Goal: Task Accomplishment & Management: Complete application form

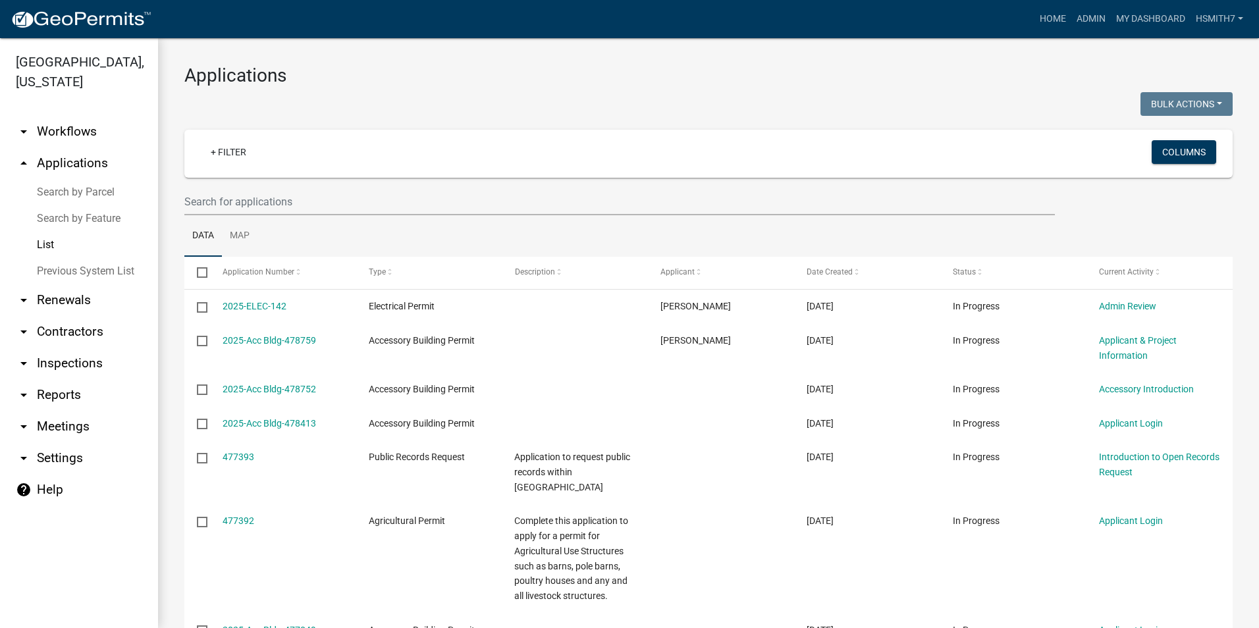
select select "3: 100"
click at [219, 144] on link "+ Filter" at bounding box center [228, 152] width 57 height 24
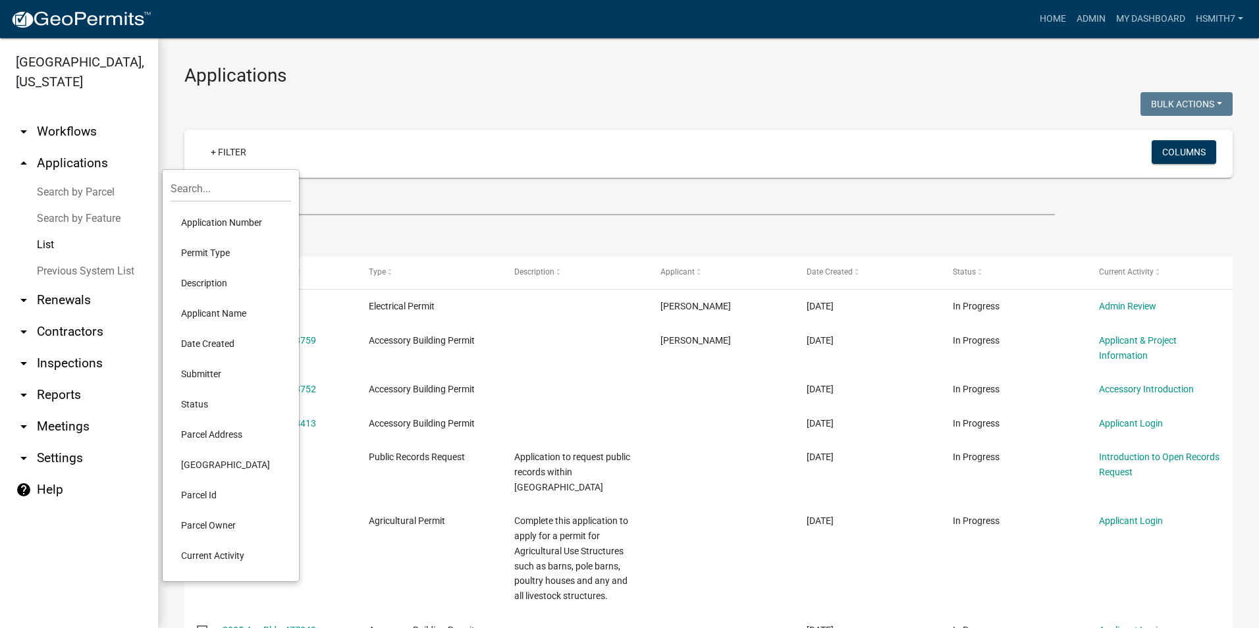
click at [224, 249] on li "Permit Type" at bounding box center [231, 253] width 121 height 30
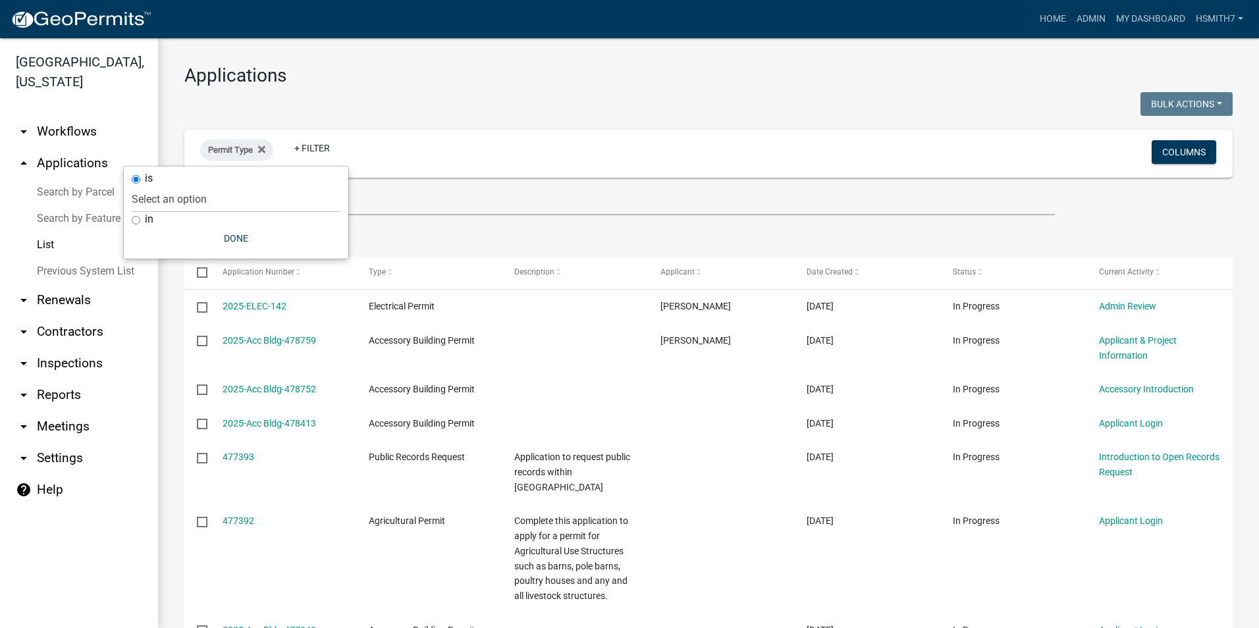
click at [148, 216] on label "in" at bounding box center [149, 219] width 9 height 11
click at [140, 216] on input "in" at bounding box center [136, 220] width 9 height 9
radio input "true"
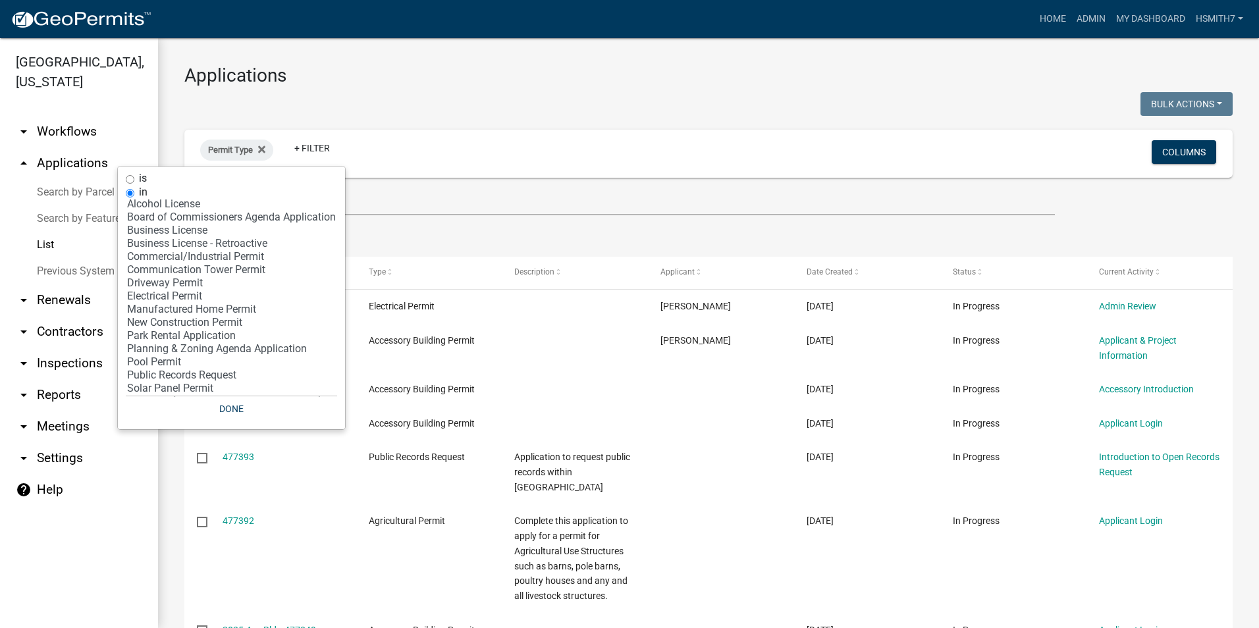
scroll to position [49, 0]
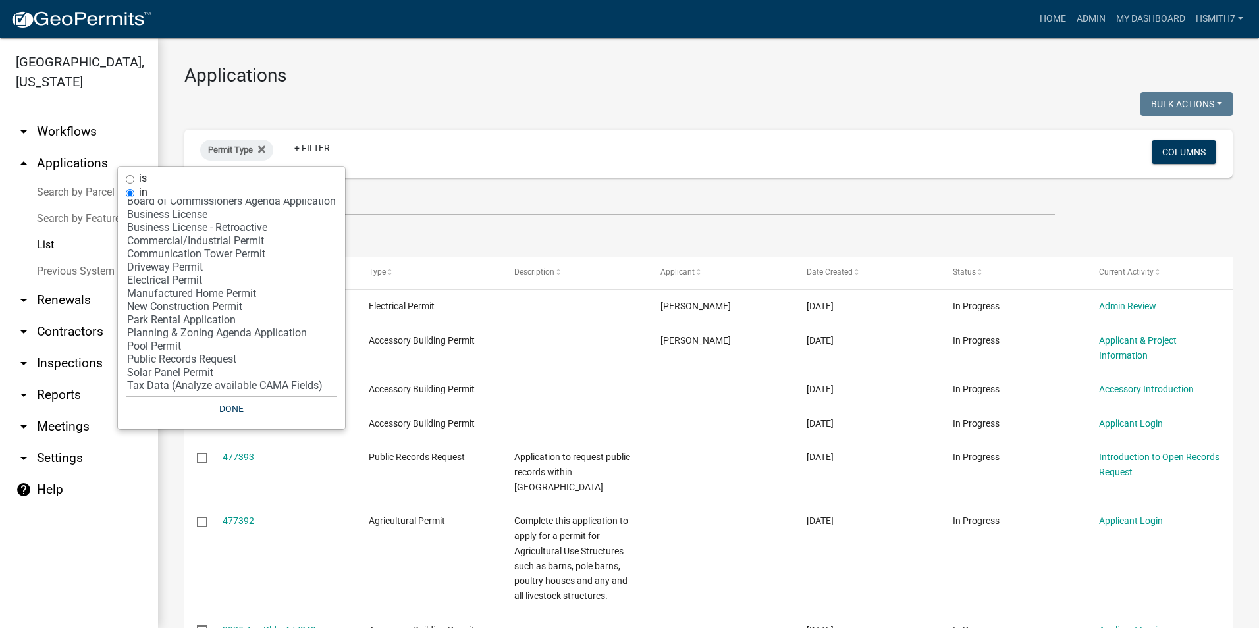
select select "12: '8f0f348d-721e-4407-8947-e3b69b3f0a37'"
click at [225, 309] on option "New Construction Permit" at bounding box center [231, 306] width 211 height 13
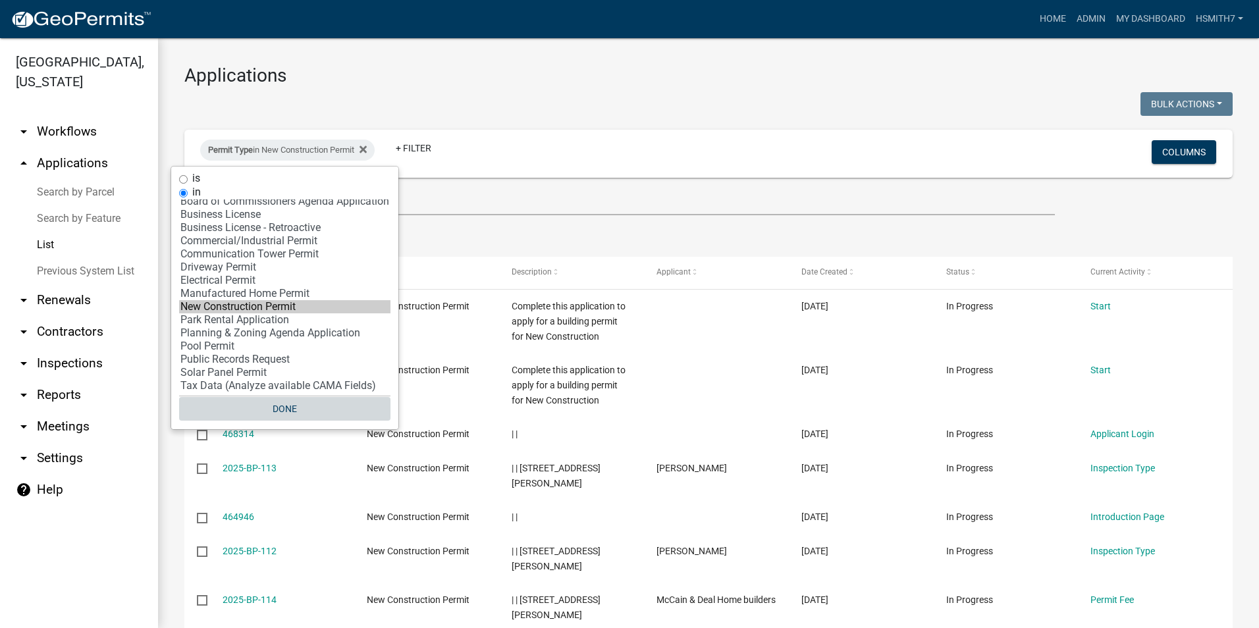
click at [283, 412] on button "Done" at bounding box center [284, 409] width 211 height 24
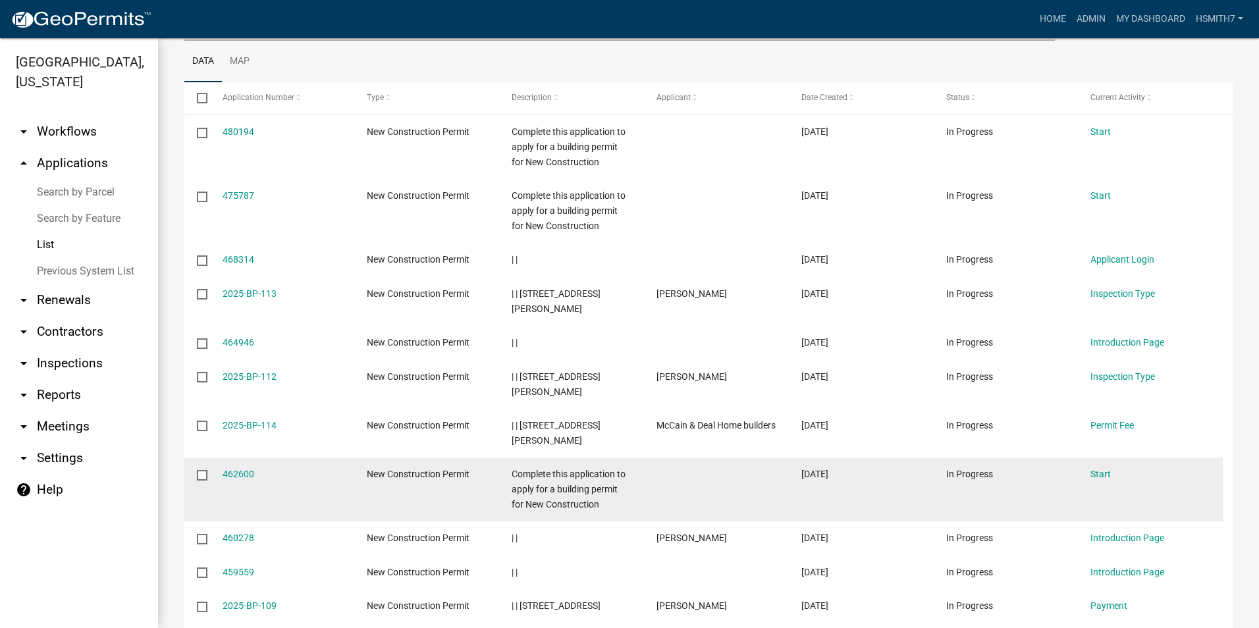
scroll to position [198, 0]
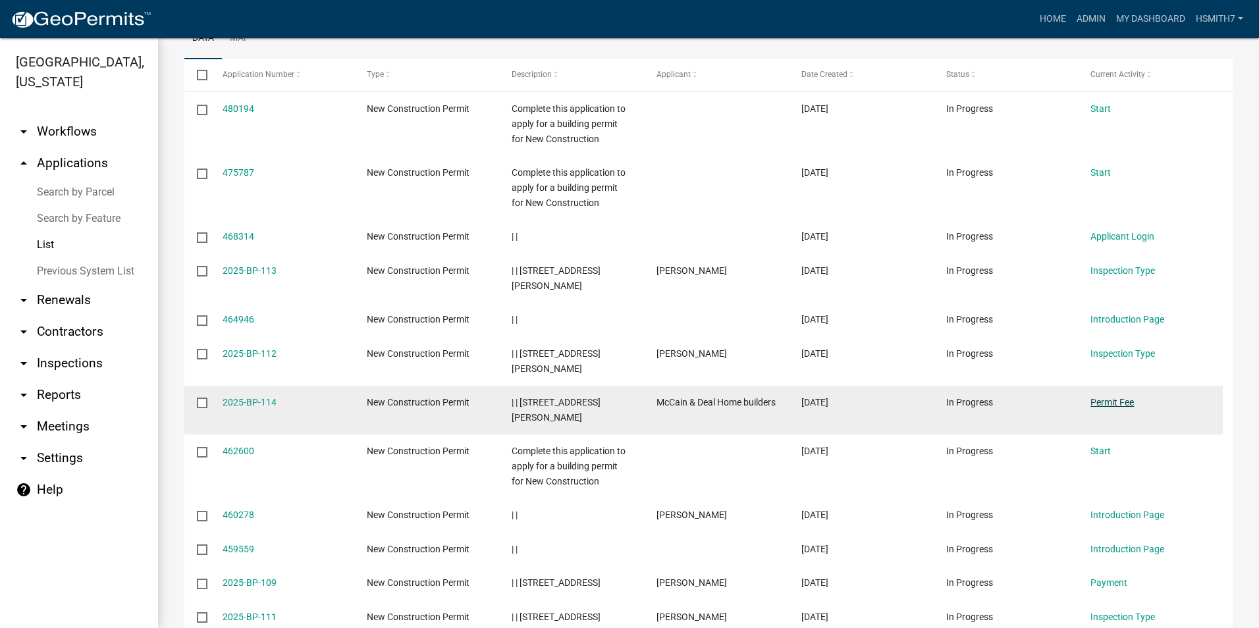
click at [1124, 397] on link "Permit Fee" at bounding box center [1112, 402] width 43 height 11
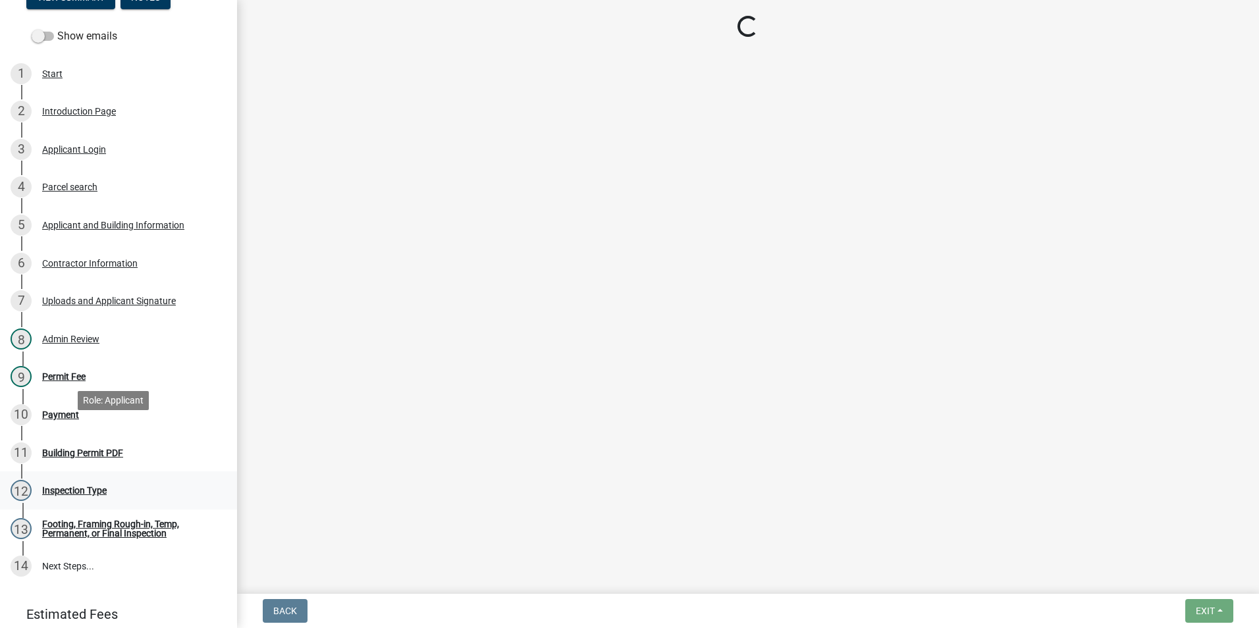
scroll to position [231, 0]
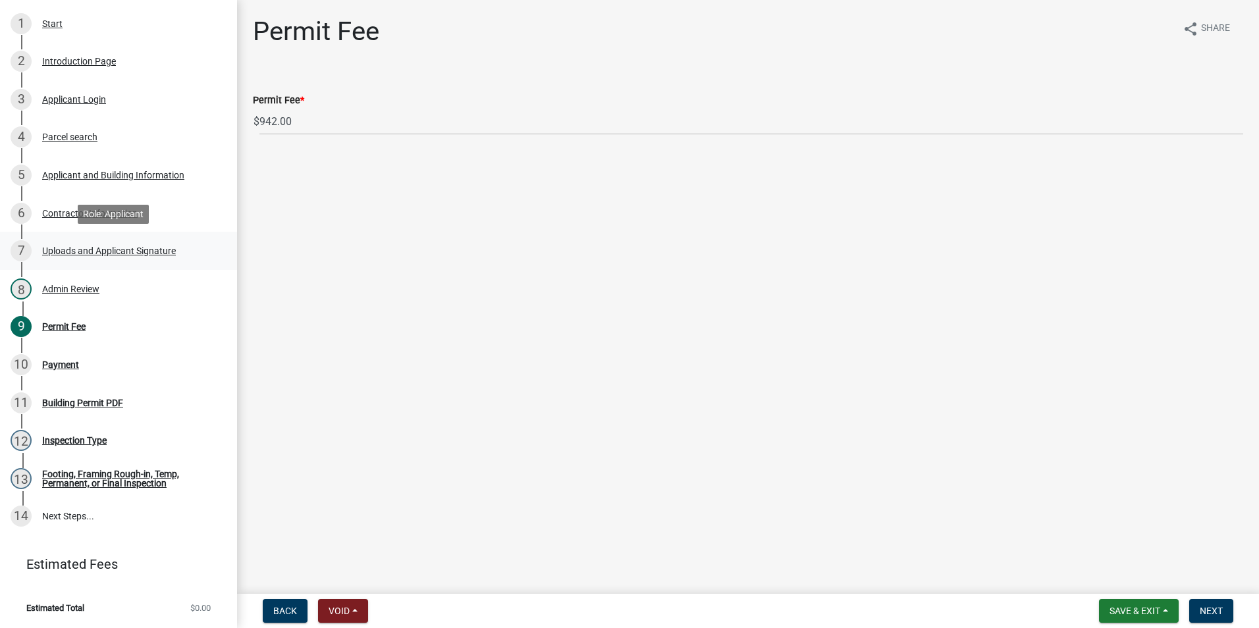
click at [135, 261] on div "7 Uploads and Applicant Signature" at bounding box center [113, 250] width 205 height 21
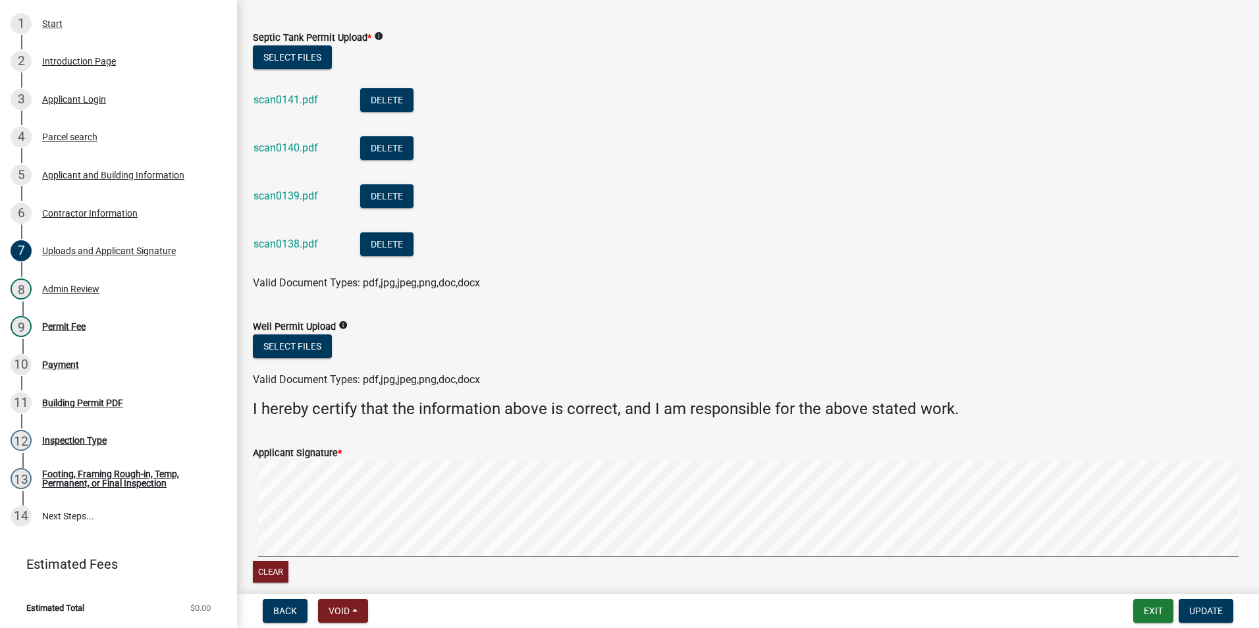
scroll to position [809, 0]
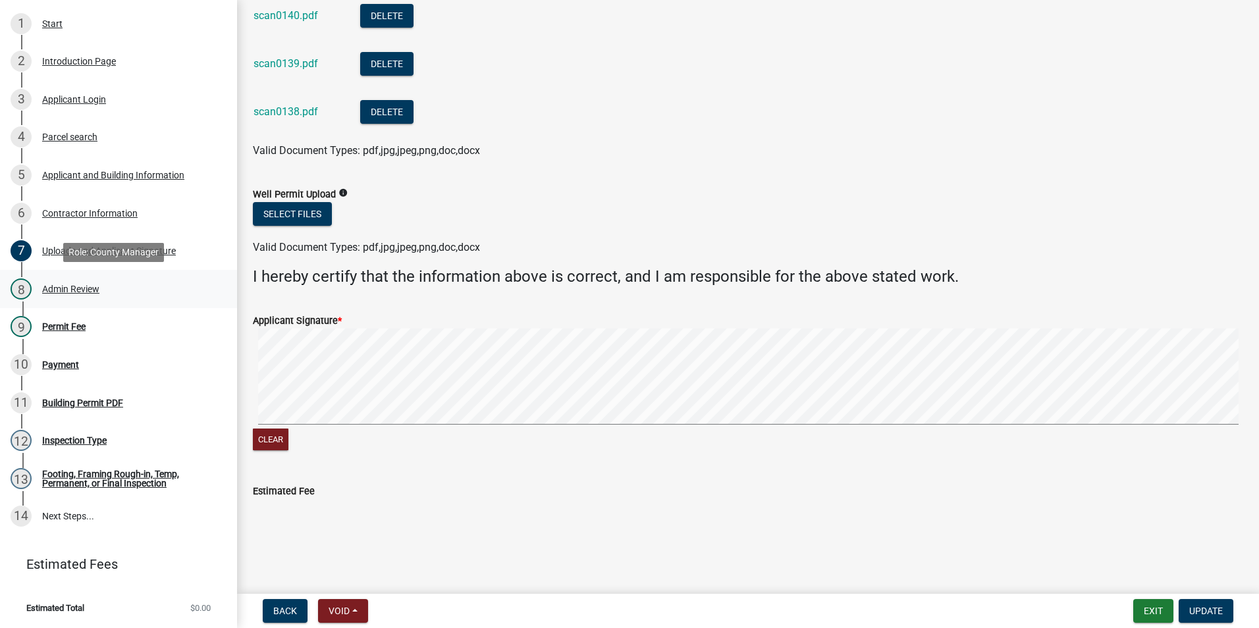
click at [94, 298] on div "8 Admin Review" at bounding box center [113, 289] width 205 height 21
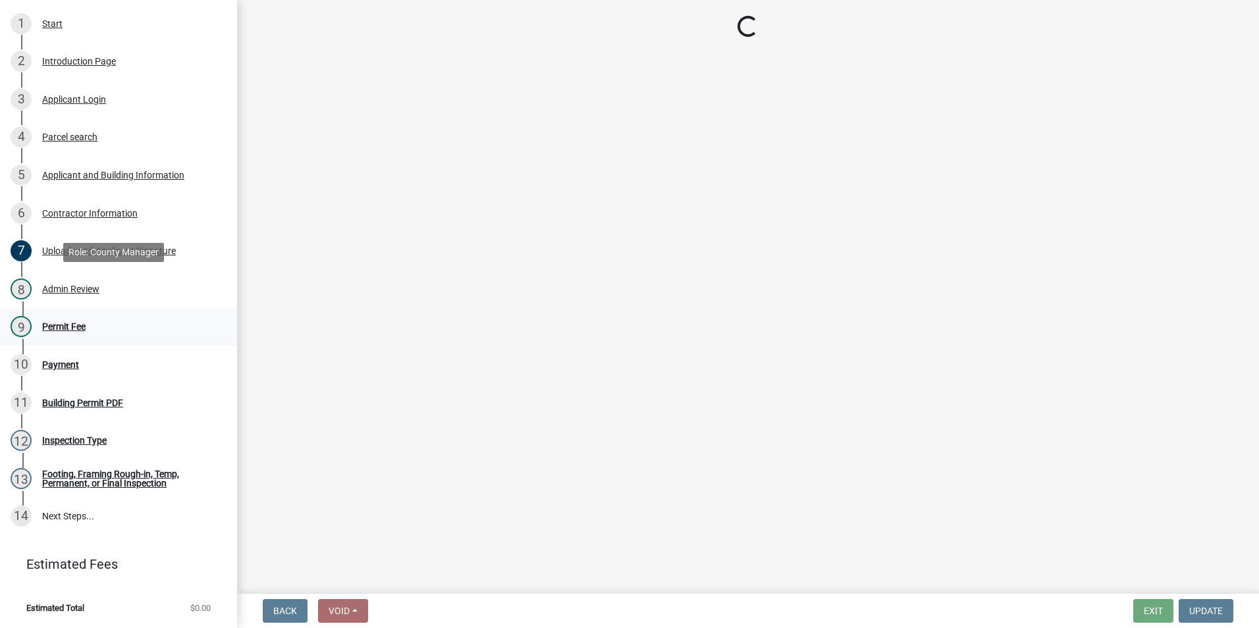
select select "d678b466-fd2b-47fd-83b9-d12653a7b0f7"
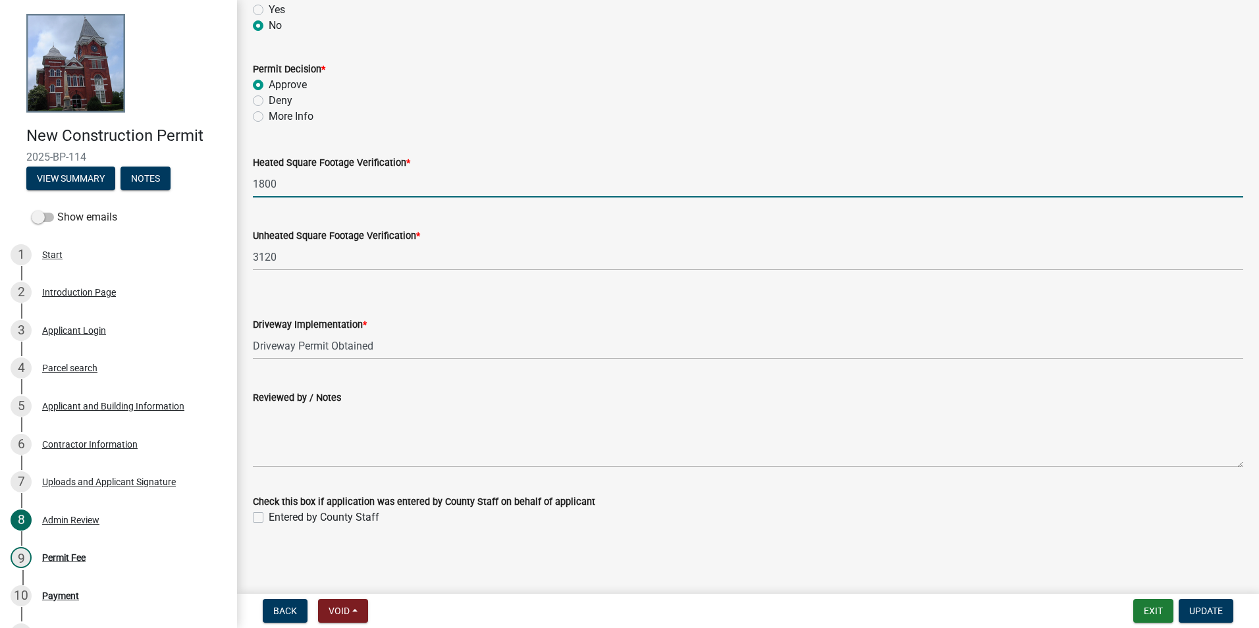
click at [423, 177] on input "1800" at bounding box center [748, 184] width 991 height 27
type input "2000"
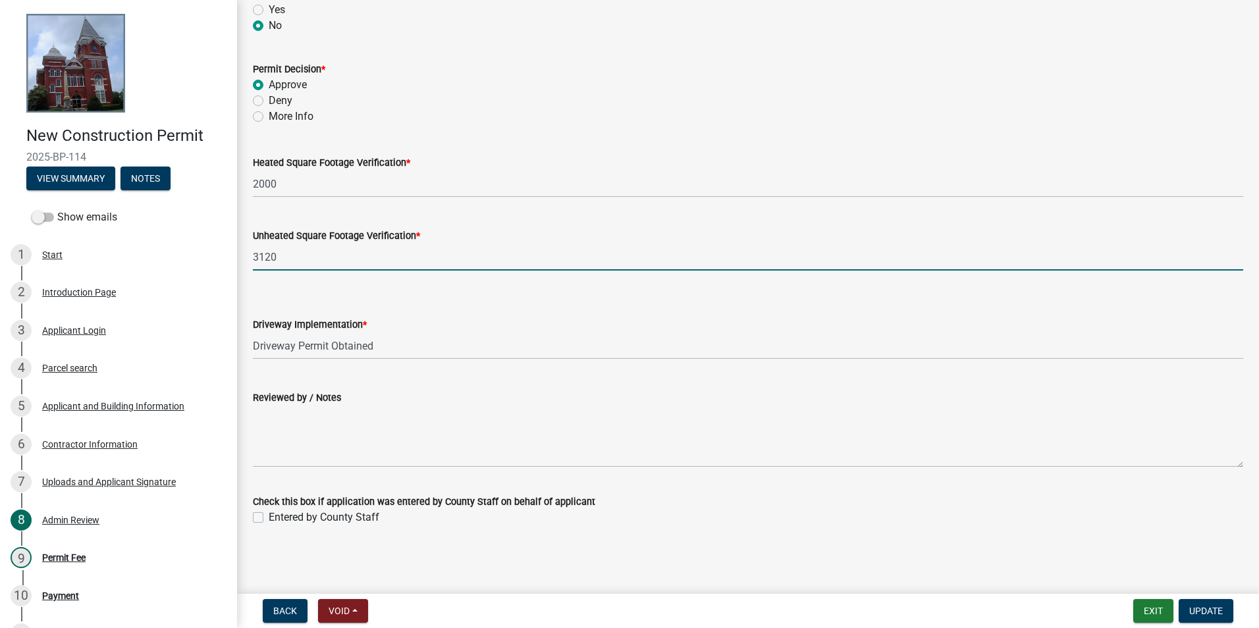
click at [385, 244] on input "3120" at bounding box center [748, 257] width 991 height 27
click at [384, 250] on input "3120" at bounding box center [748, 257] width 991 height 27
type input "2664"
click at [295, 339] on select "Select Item... Driveway Permit Obtained Driveway Pre-Existed / No Permit Needed" at bounding box center [748, 346] width 991 height 27
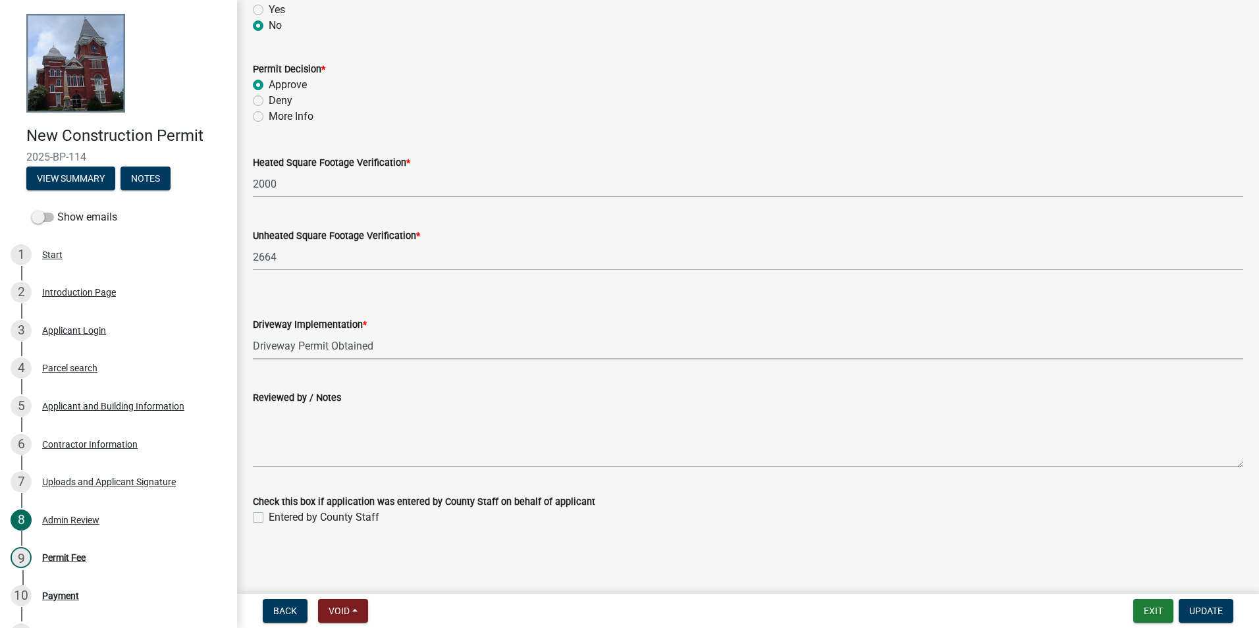
click at [358, 309] on form "Driveway Implementation * Select Item... Driveway Permit Obtained Driveway Pre-…" at bounding box center [748, 330] width 991 height 59
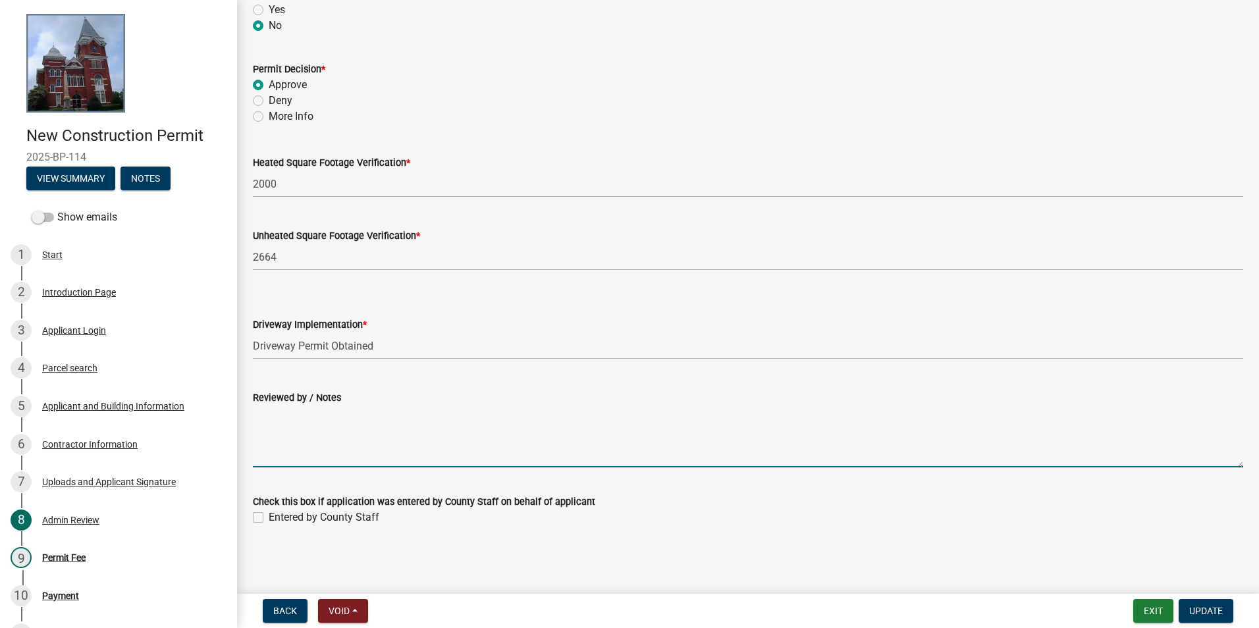
click at [281, 441] on textarea "Reviewed by / Notes" at bounding box center [748, 437] width 991 height 62
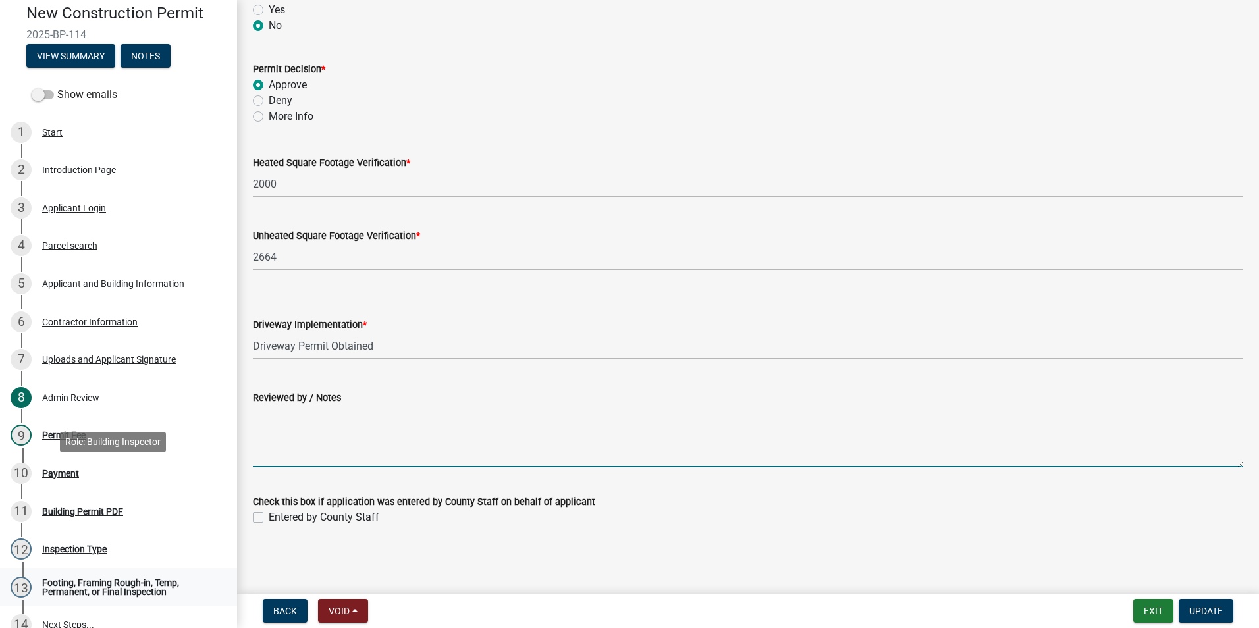
scroll to position [231, 0]
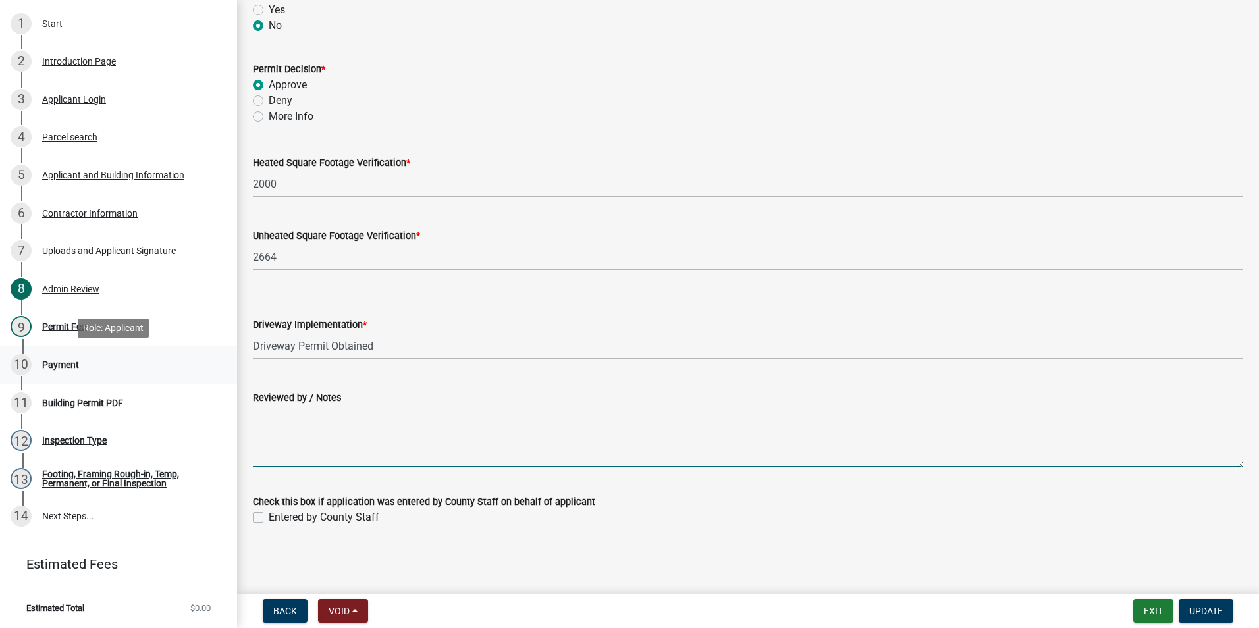
click at [87, 363] on div "10 Payment" at bounding box center [113, 364] width 205 height 21
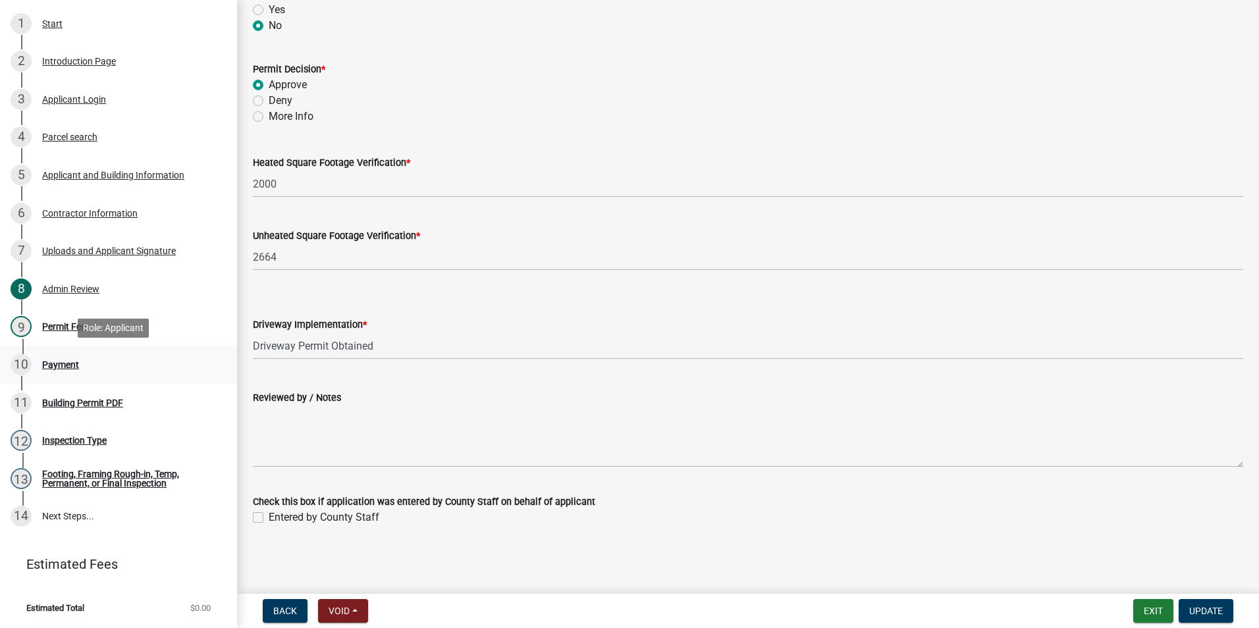
click at [87, 363] on div "10 Payment" at bounding box center [113, 364] width 205 height 21
click at [1203, 605] on button "Update" at bounding box center [1206, 611] width 55 height 24
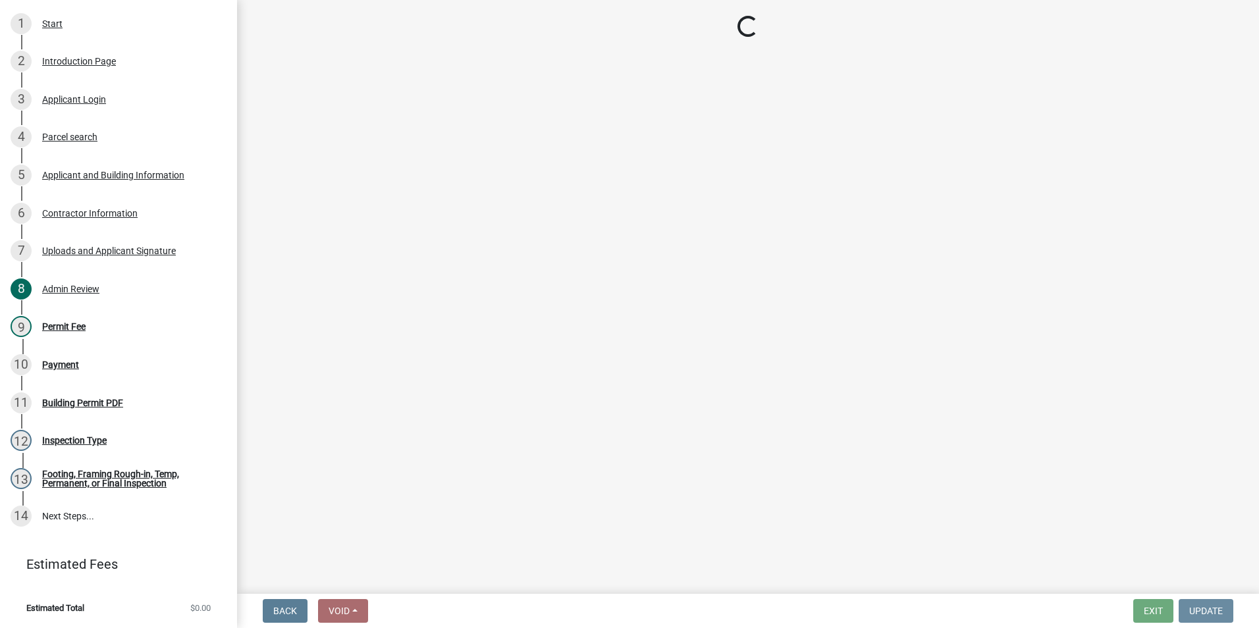
scroll to position [0, 0]
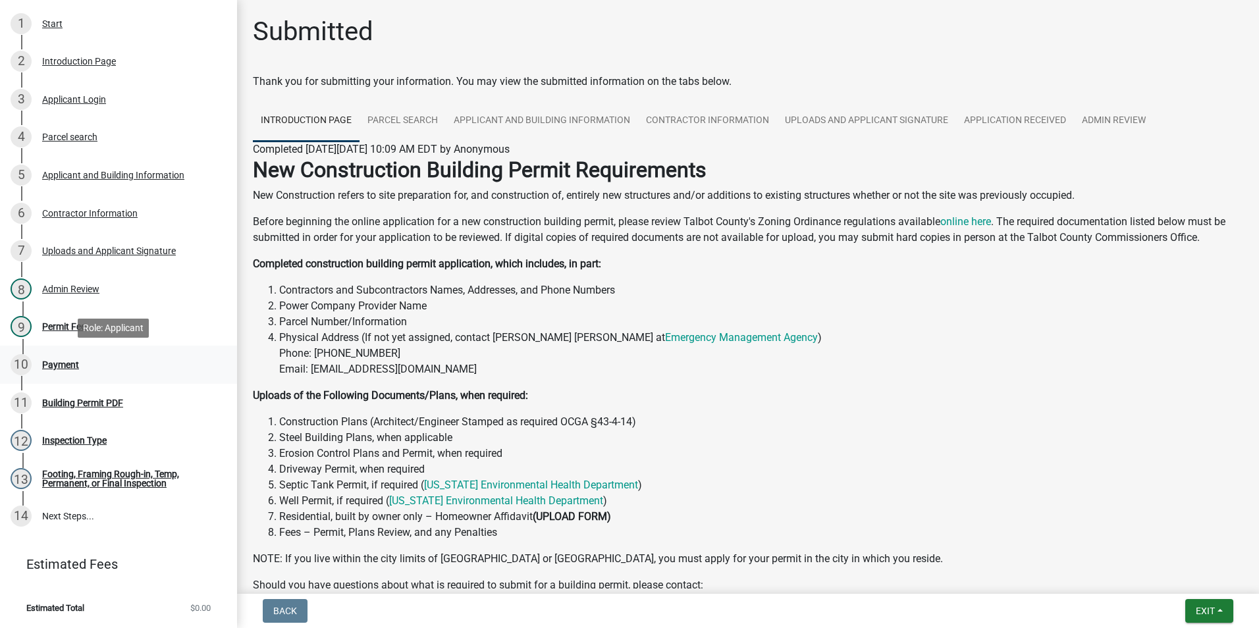
click at [98, 379] on link "10 Payment" at bounding box center [118, 365] width 237 height 38
click at [97, 379] on link "10 Payment" at bounding box center [118, 365] width 237 height 38
click at [97, 377] on link "10 Payment" at bounding box center [118, 365] width 237 height 38
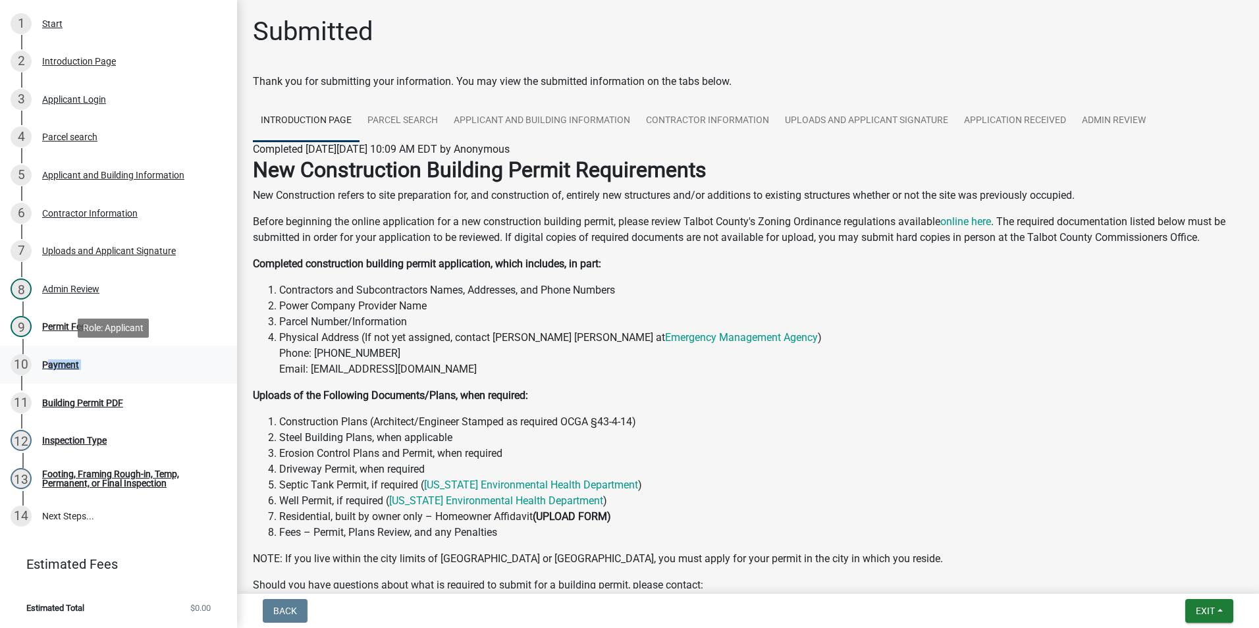
click at [97, 377] on link "10 Payment" at bounding box center [118, 365] width 237 height 38
drag, startPoint x: 97, startPoint y: 377, endPoint x: 61, endPoint y: 327, distance: 61.6
click at [61, 327] on div "Permit Fee" at bounding box center [63, 326] width 43 height 9
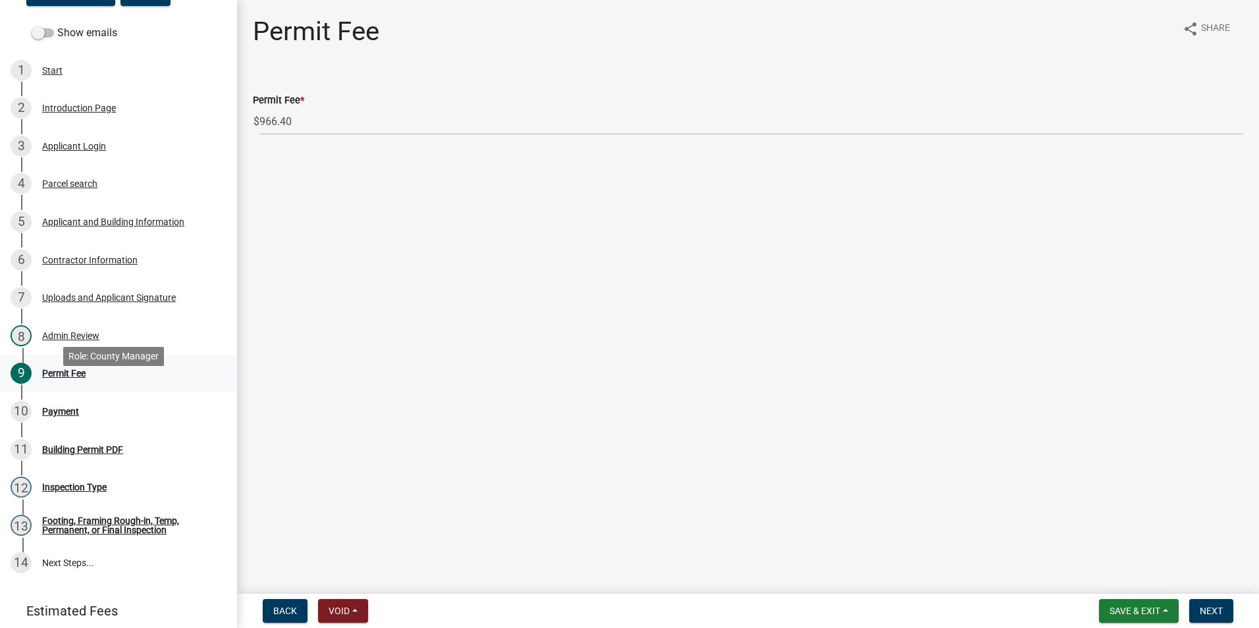
scroll to position [165, 0]
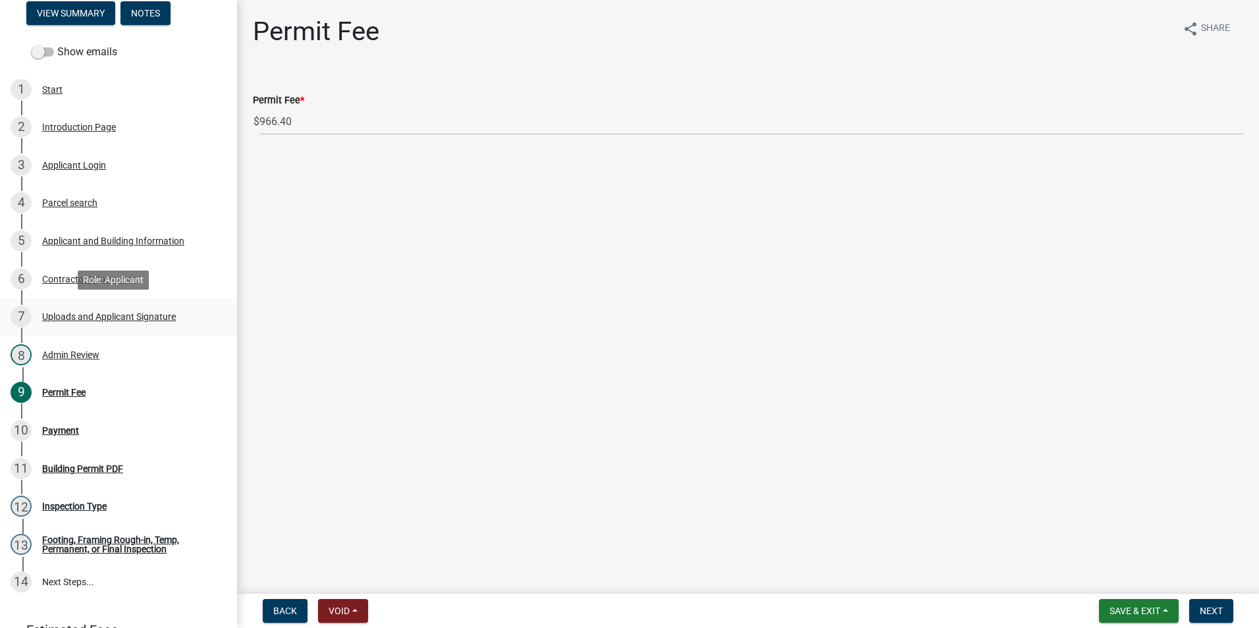
click at [106, 323] on div "7 Uploads and Applicant Signature" at bounding box center [113, 316] width 205 height 21
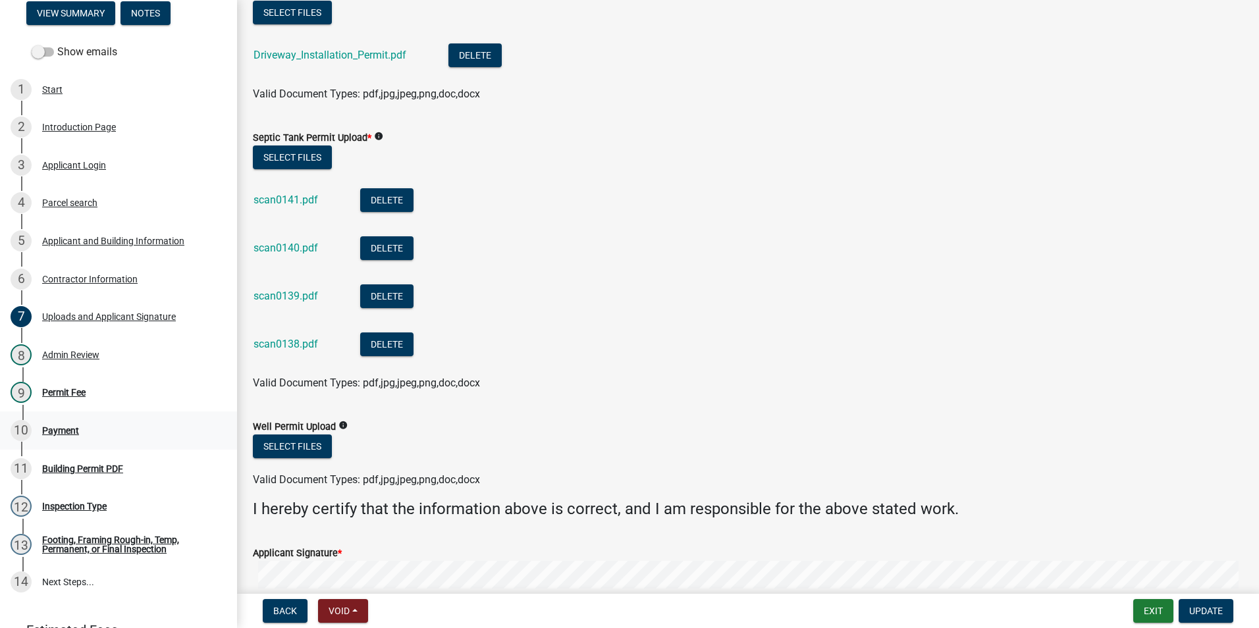
scroll to position [790, 0]
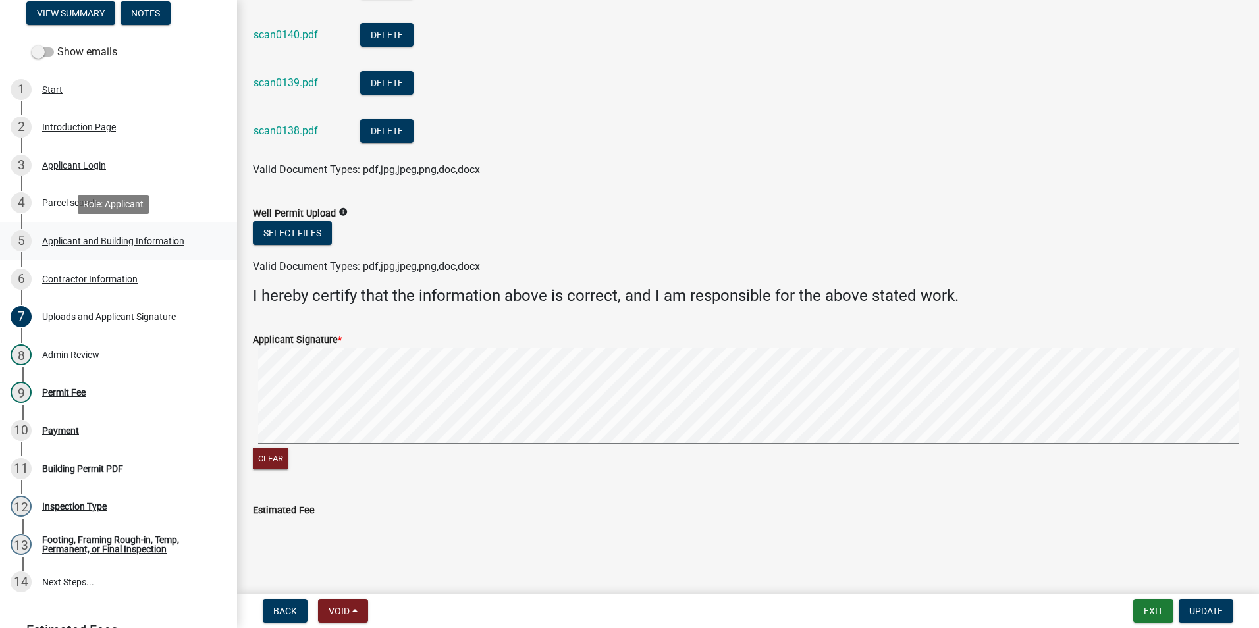
click at [88, 233] on div "5 Applicant and Building Information" at bounding box center [113, 241] width 205 height 21
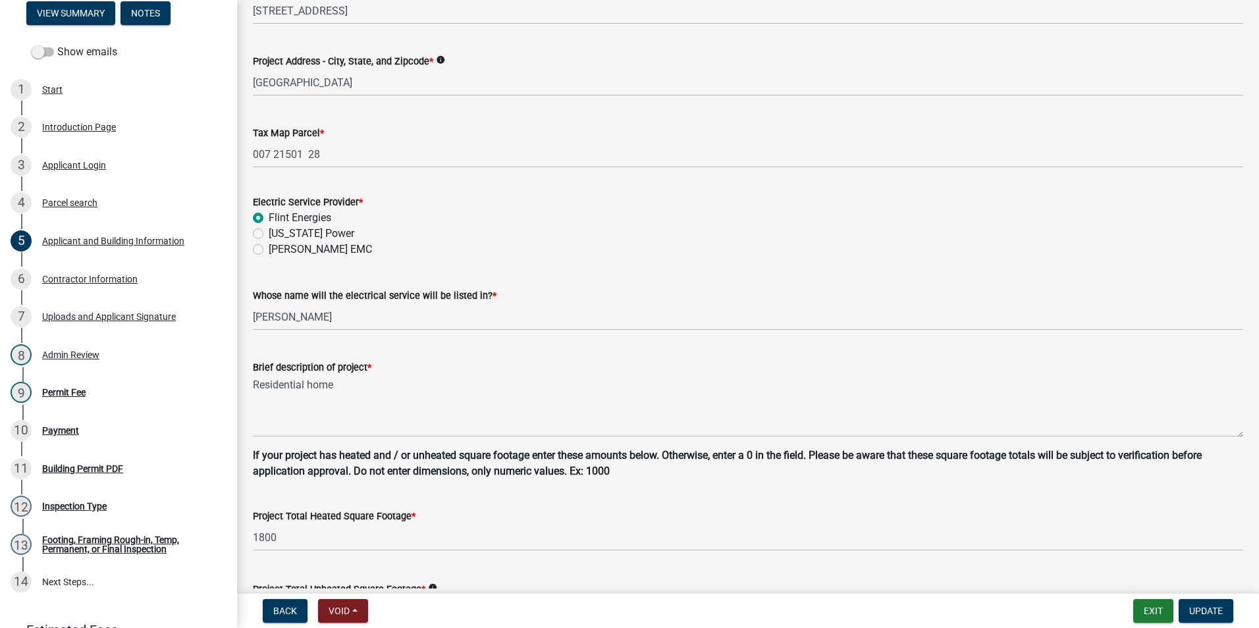
scroll to position [715, 0]
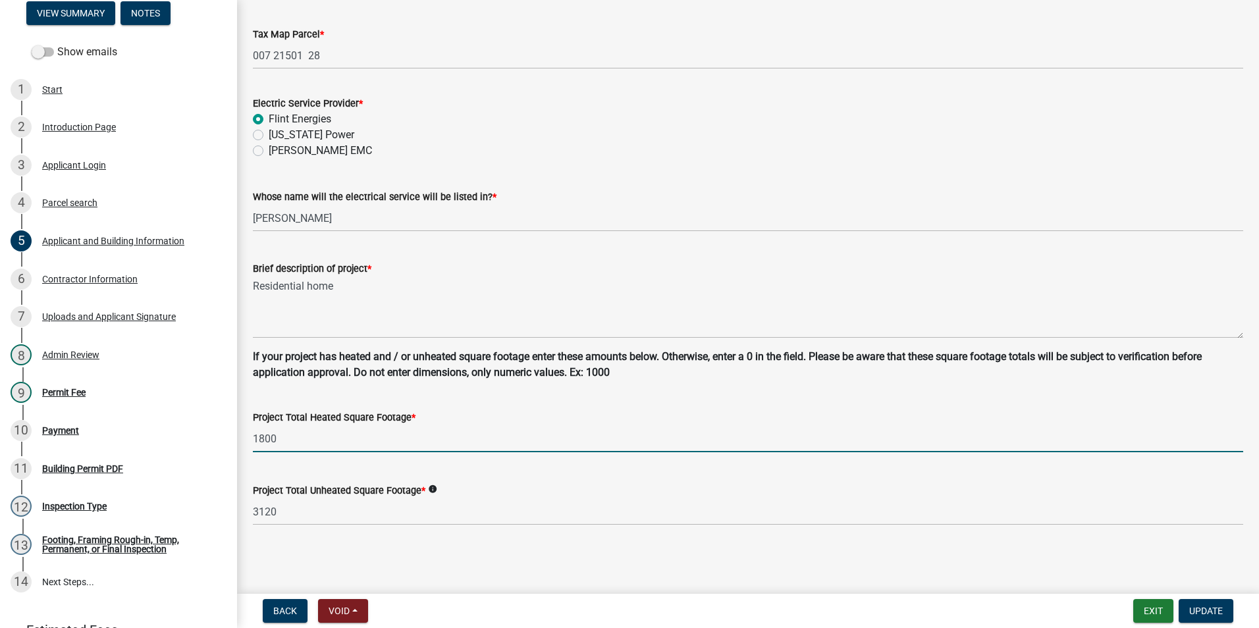
click at [402, 447] on input "1800" at bounding box center [748, 438] width 991 height 27
click at [542, 496] on div "Project Total Unheated Square Footage * info" at bounding box center [748, 491] width 991 height 16
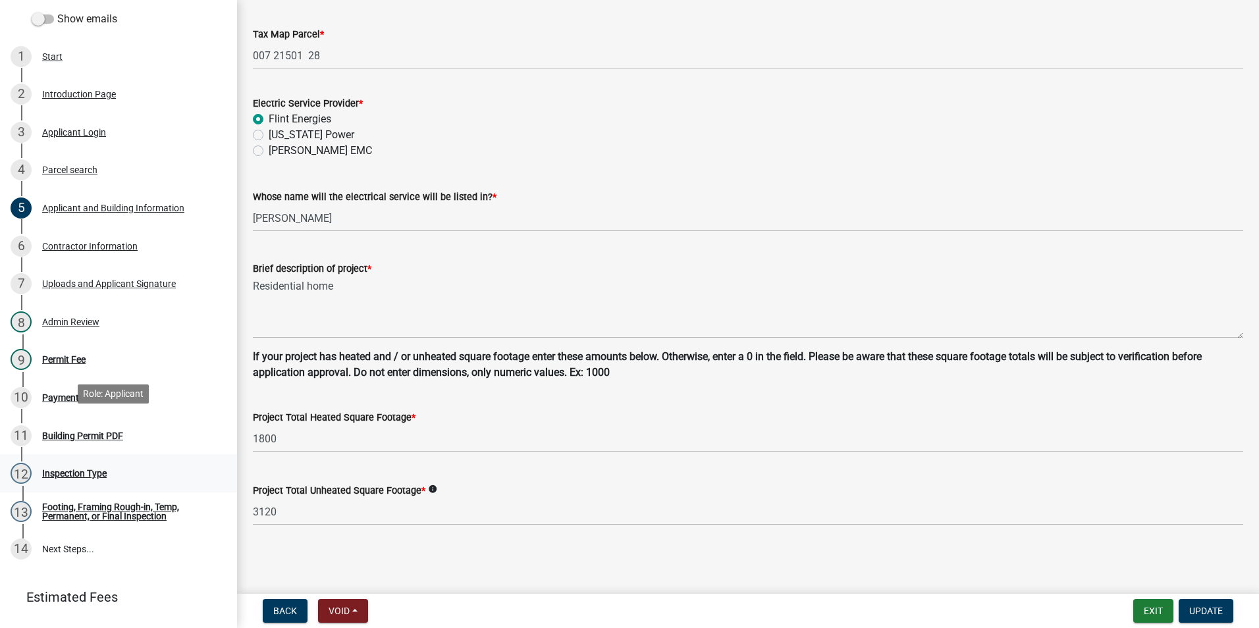
scroll to position [231, 0]
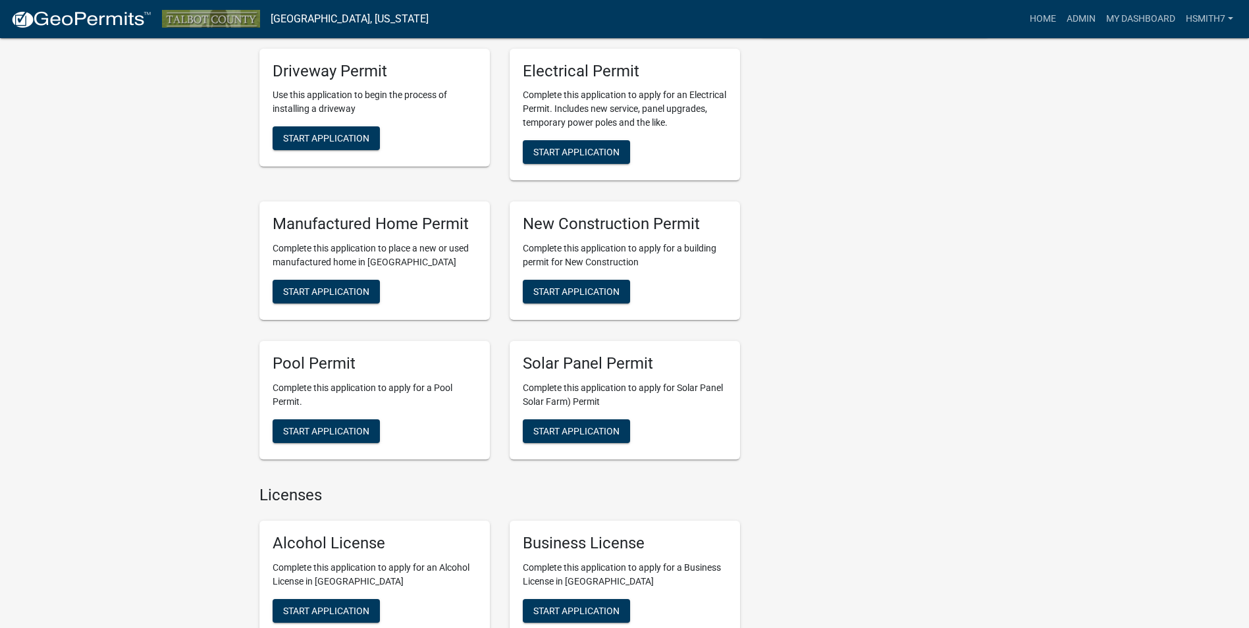
scroll to position [461, 0]
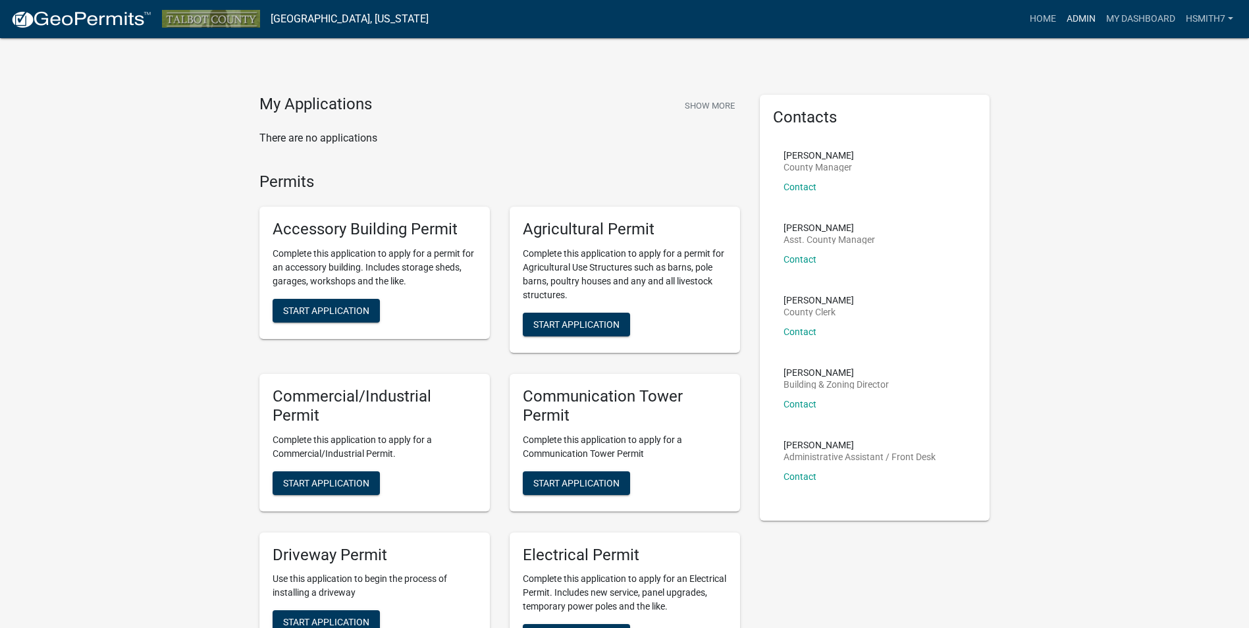
click at [1080, 24] on link "Admin" at bounding box center [1082, 19] width 40 height 25
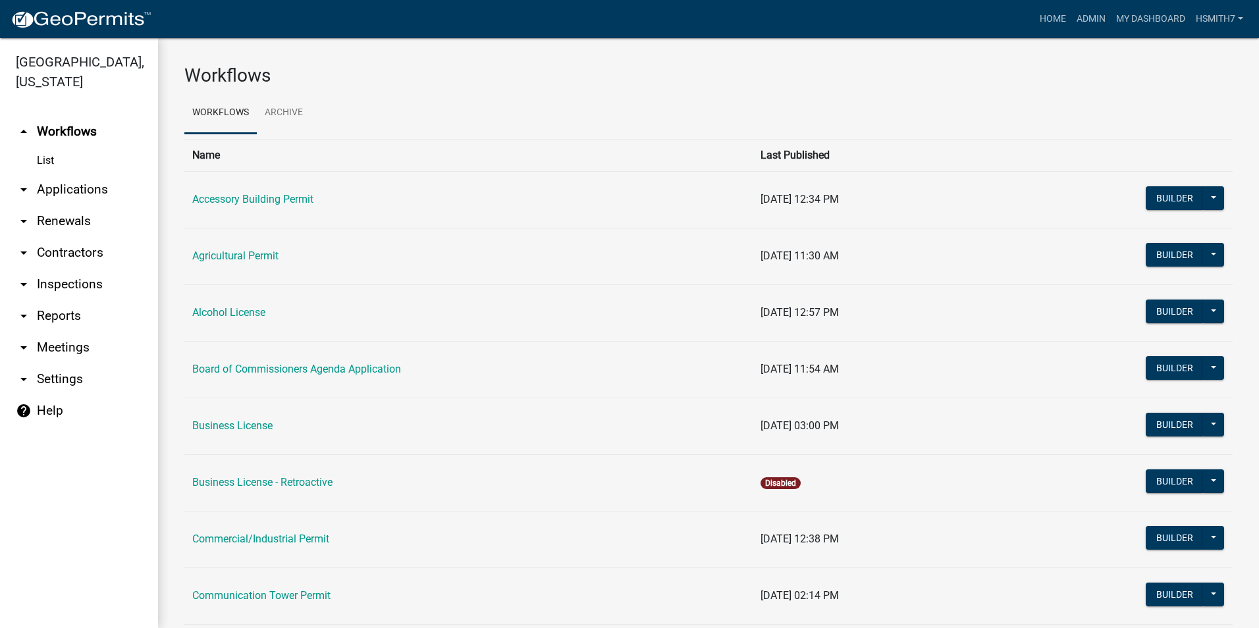
click at [105, 193] on link "arrow_drop_down Applications" at bounding box center [79, 190] width 158 height 32
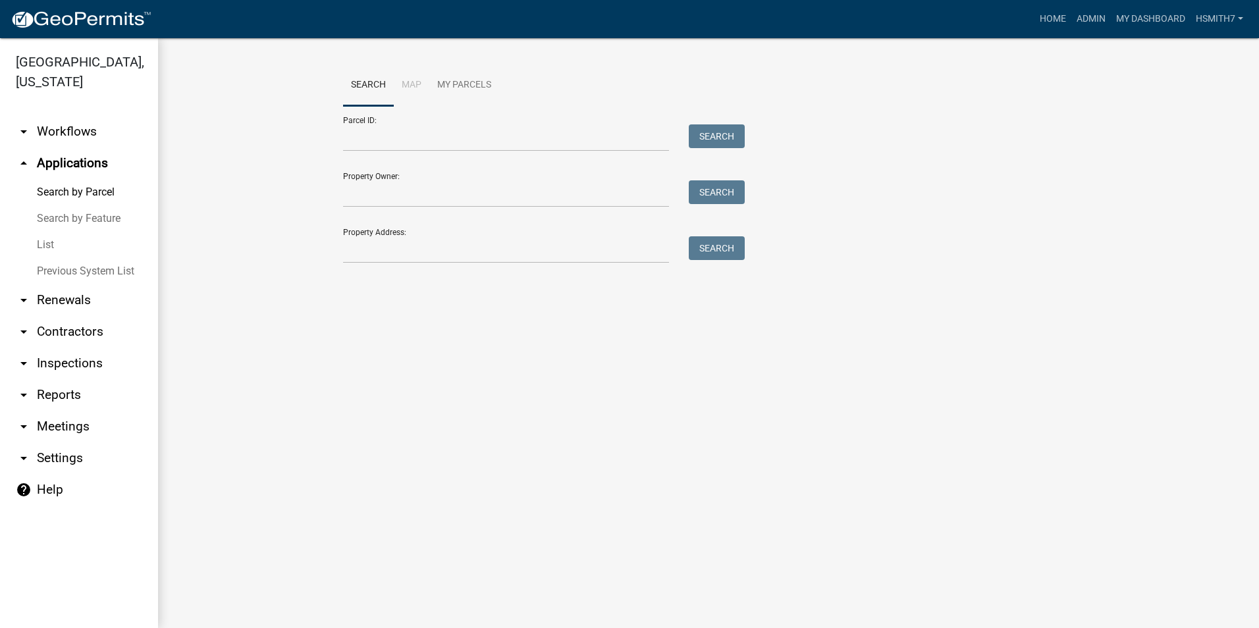
click at [50, 243] on link "List" at bounding box center [79, 245] width 158 height 26
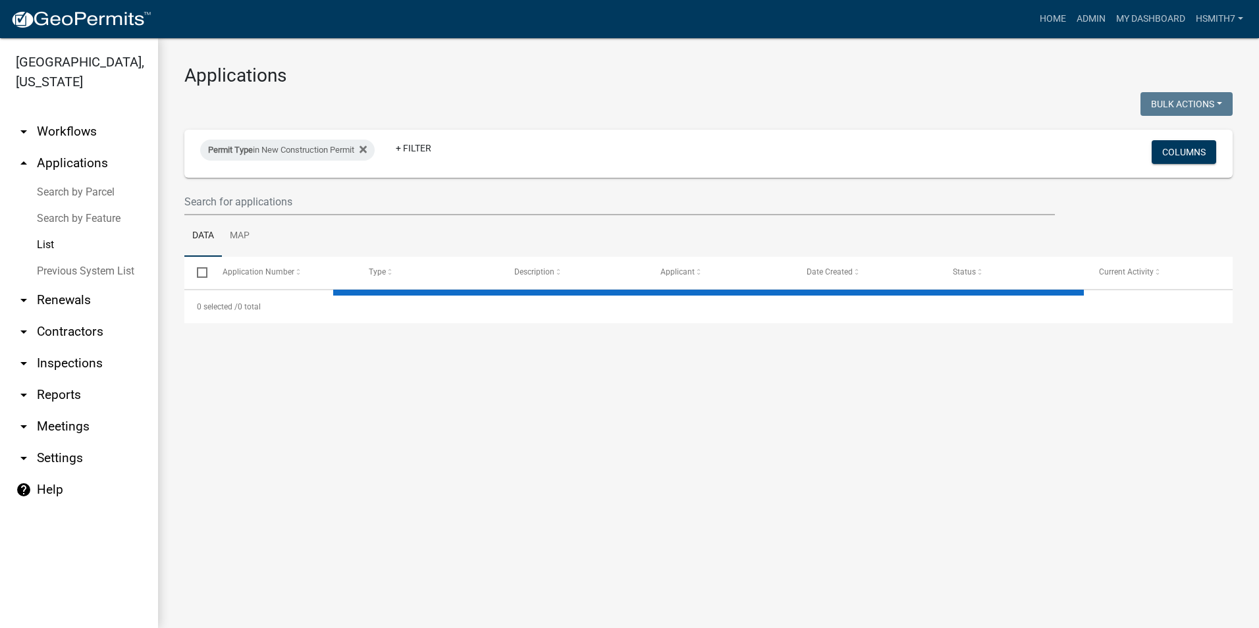
select select "3: 100"
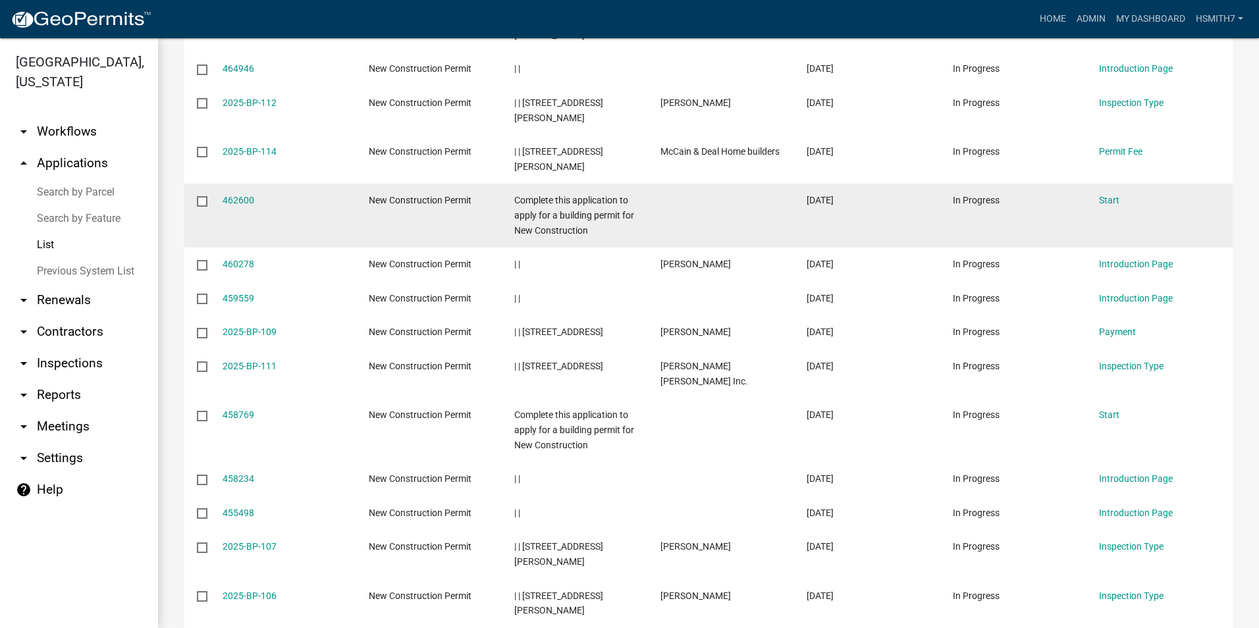
scroll to position [461, 0]
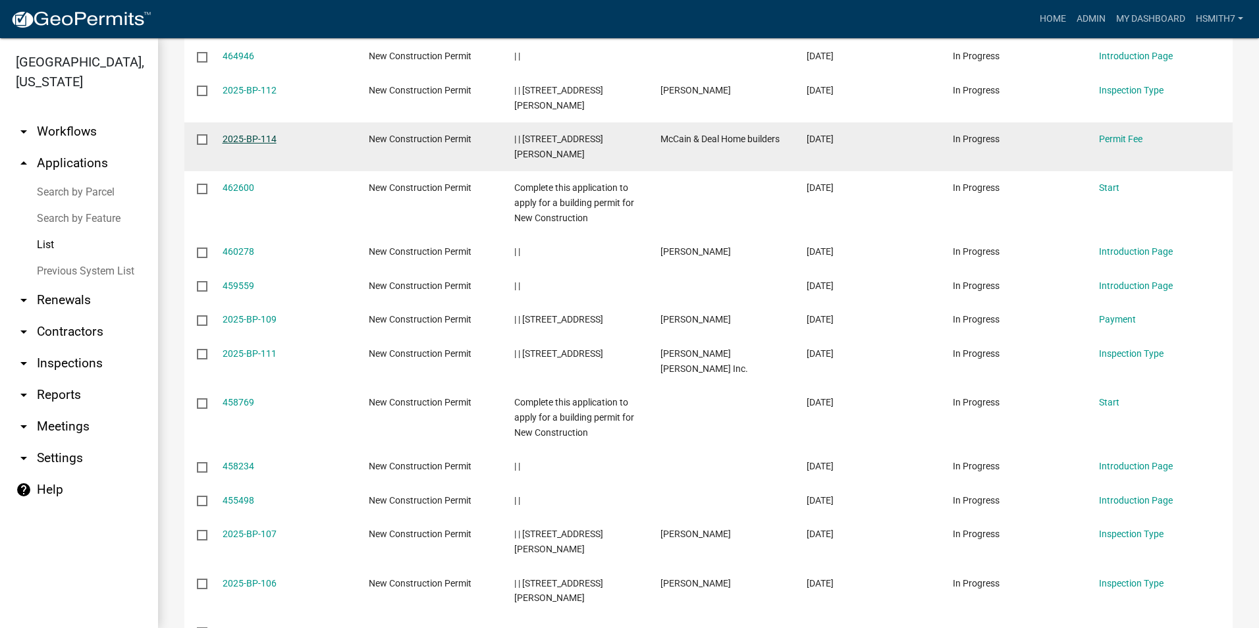
click at [237, 134] on link "2025-BP-114" at bounding box center [250, 139] width 54 height 11
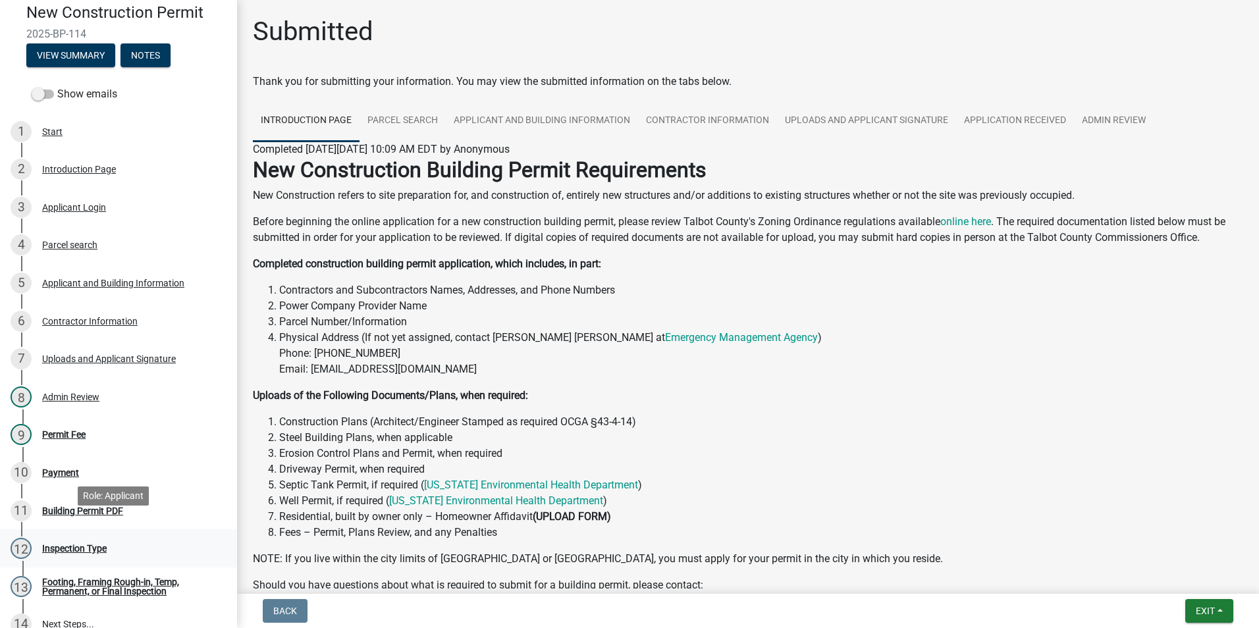
scroll to position [132, 0]
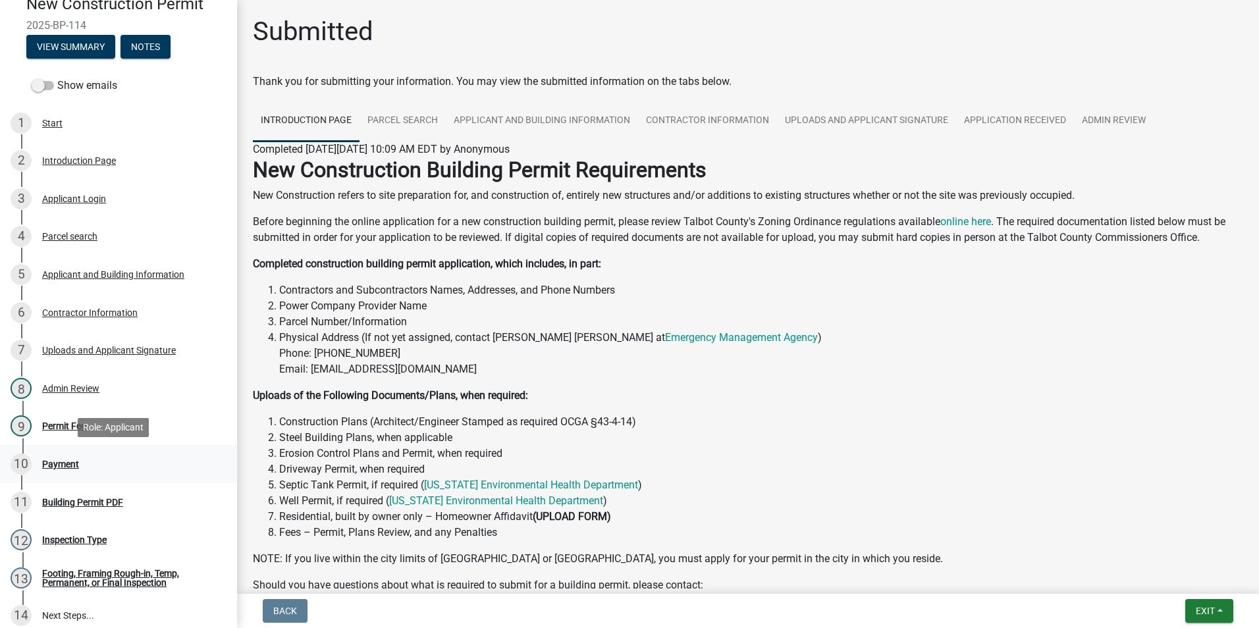
click at [57, 461] on div "Payment" at bounding box center [60, 464] width 37 height 9
drag, startPoint x: 57, startPoint y: 461, endPoint x: 67, endPoint y: 431, distance: 31.7
click at [67, 431] on div "Permit Fee" at bounding box center [63, 426] width 43 height 9
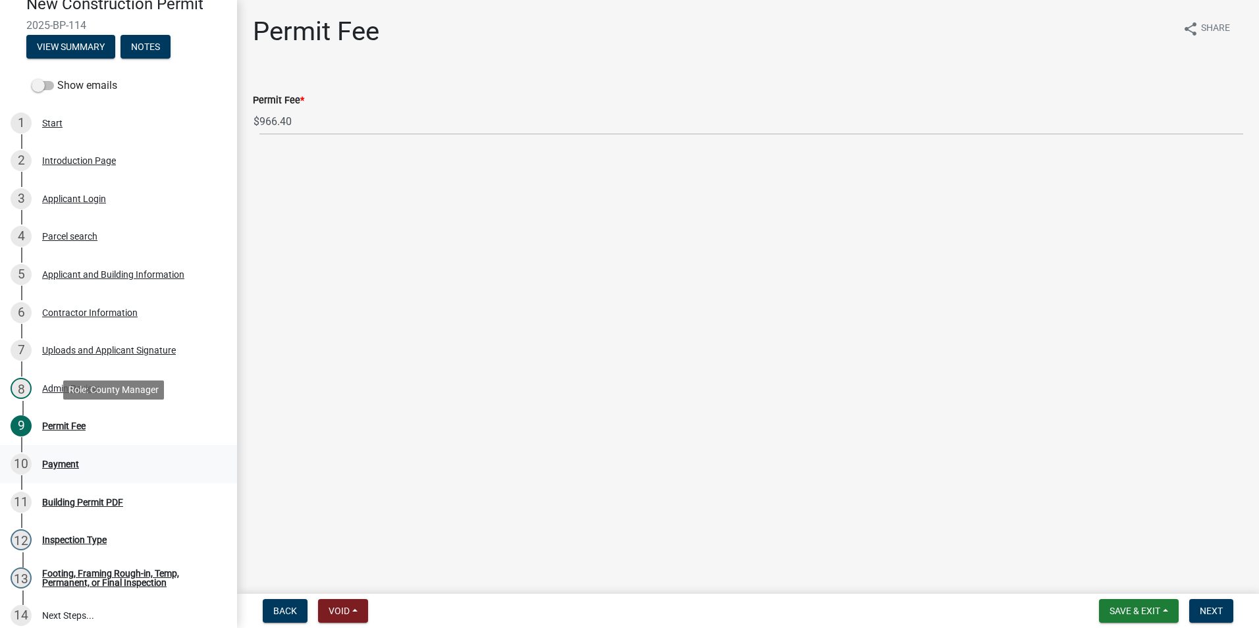
click at [80, 456] on div "10 Payment" at bounding box center [113, 464] width 205 height 21
click at [1152, 607] on span "Save & Exit" at bounding box center [1135, 611] width 51 height 11
click at [1133, 587] on button "Save & Exit" at bounding box center [1126, 577] width 105 height 32
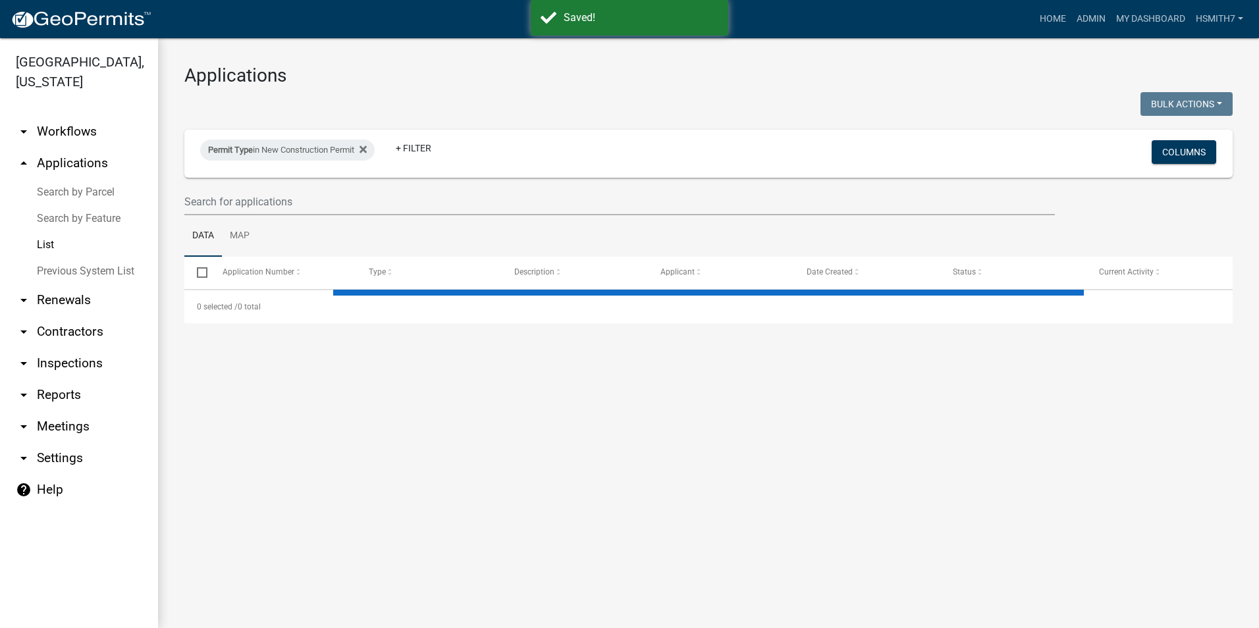
select select "3: 100"
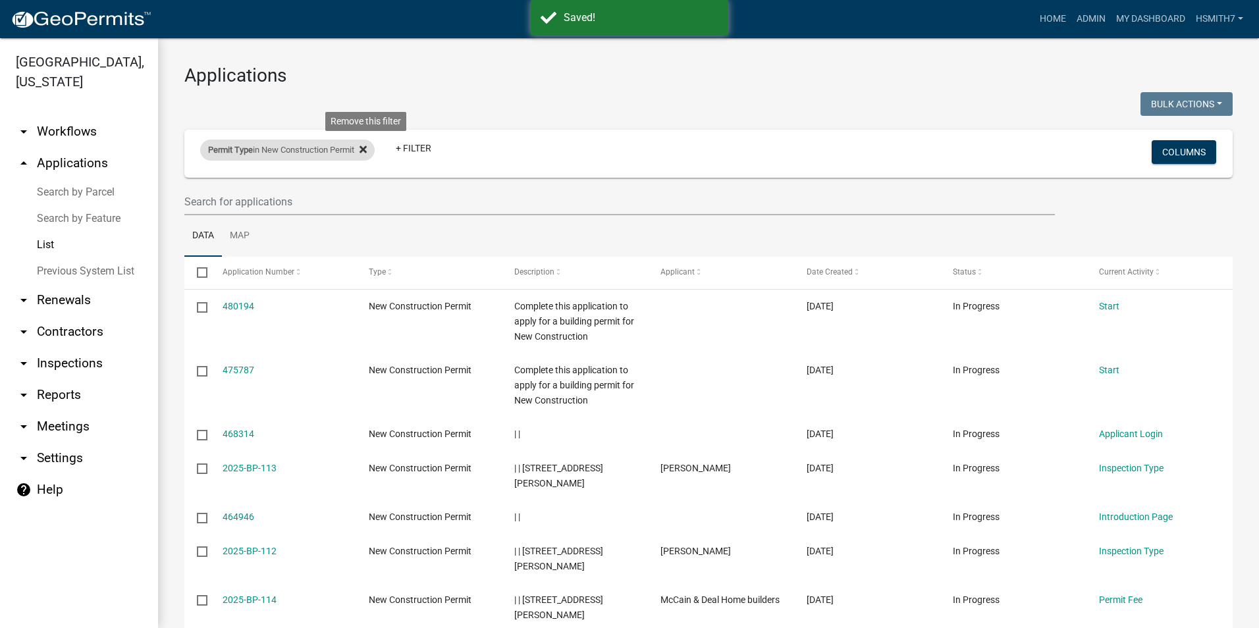
click at [367, 153] on icon at bounding box center [363, 149] width 7 height 11
